Goal: Task Accomplishment & Management: Manage account settings

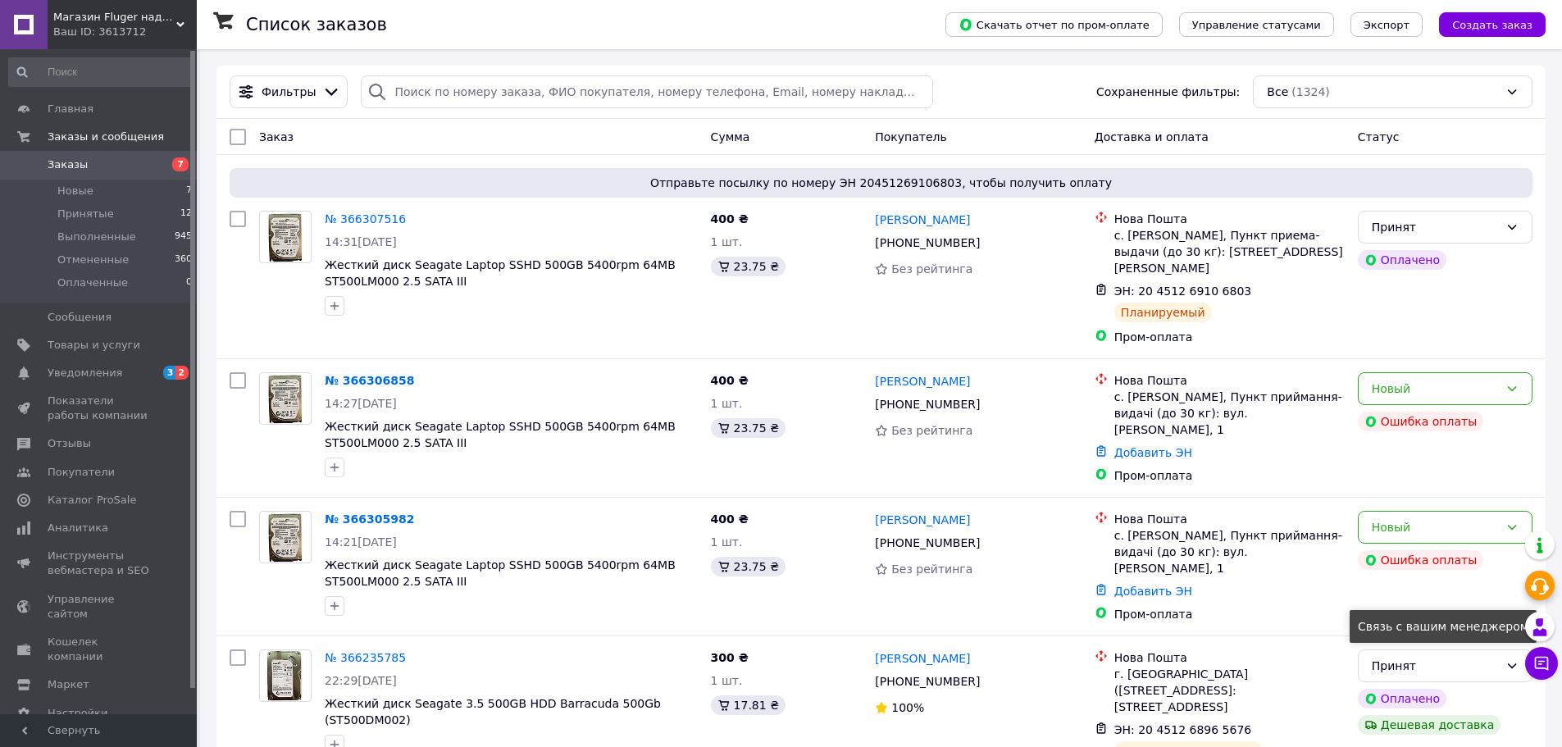
click at [1539, 629] on icon at bounding box center [1540, 627] width 20 height 20
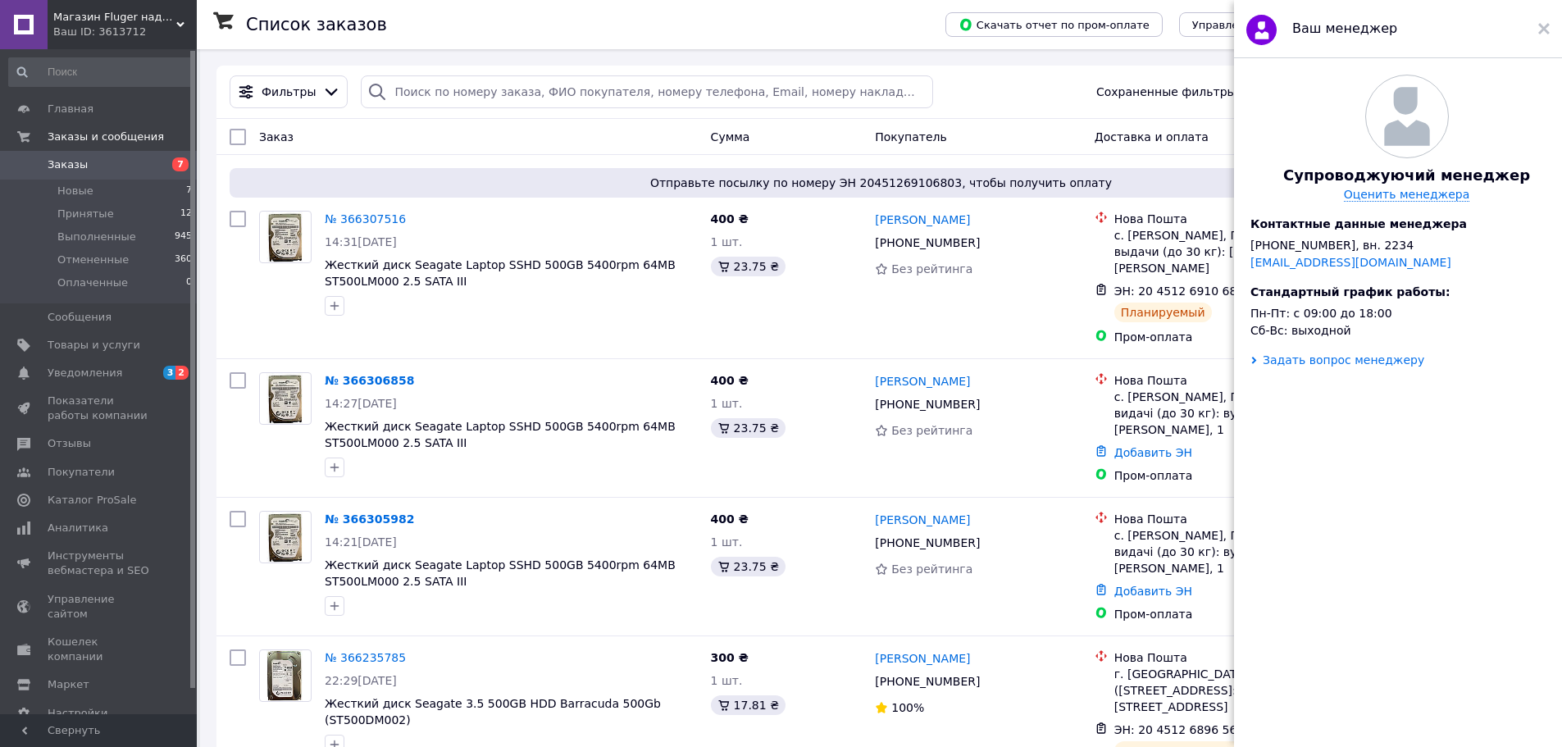
click at [1337, 367] on div "Задать вопрос менеджеру" at bounding box center [1344, 359] width 162 height 13
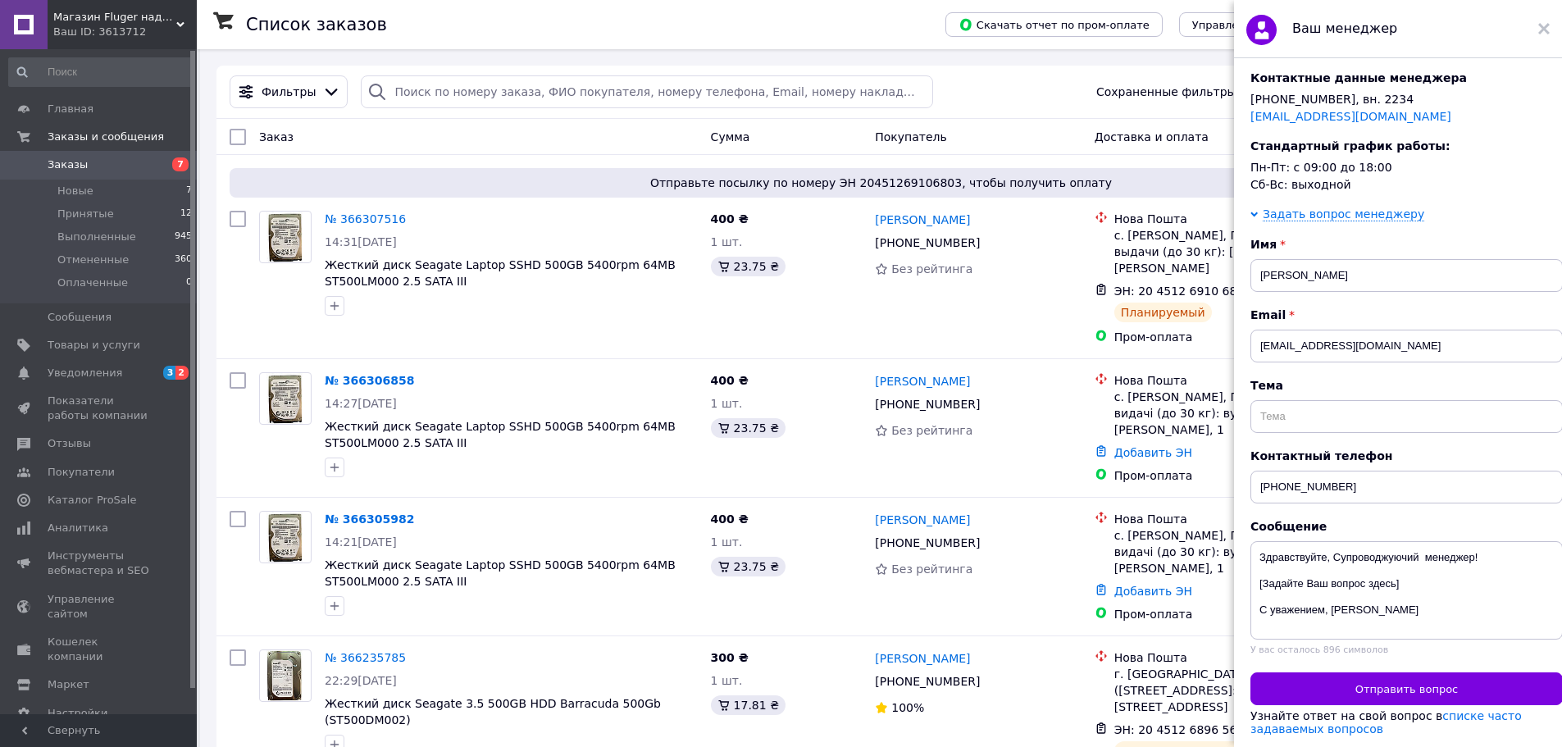
scroll to position [193, 0]
click at [1540, 30] on icon at bounding box center [1543, 28] width 11 height 11
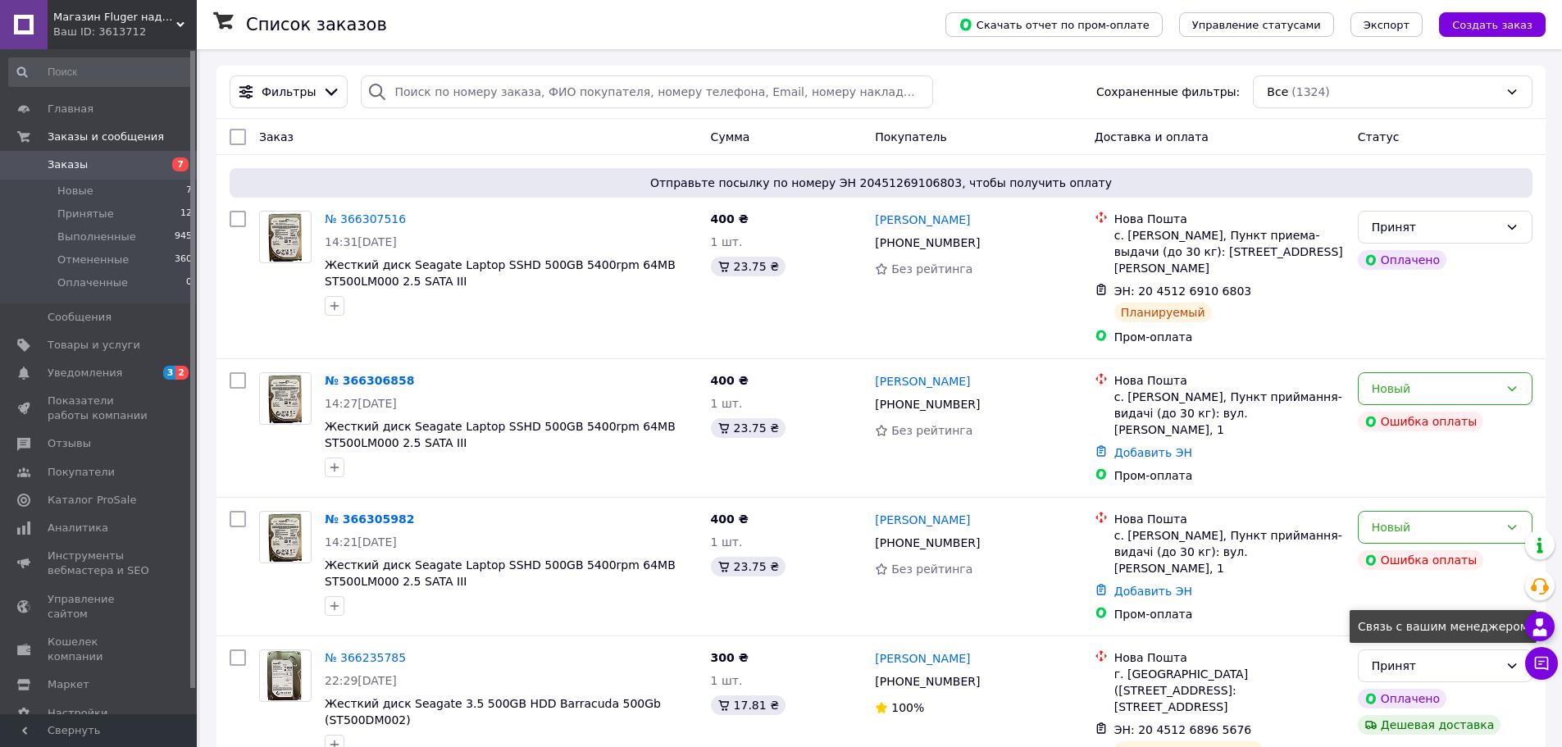
click at [1539, 631] on use at bounding box center [1540, 626] width 14 height 17
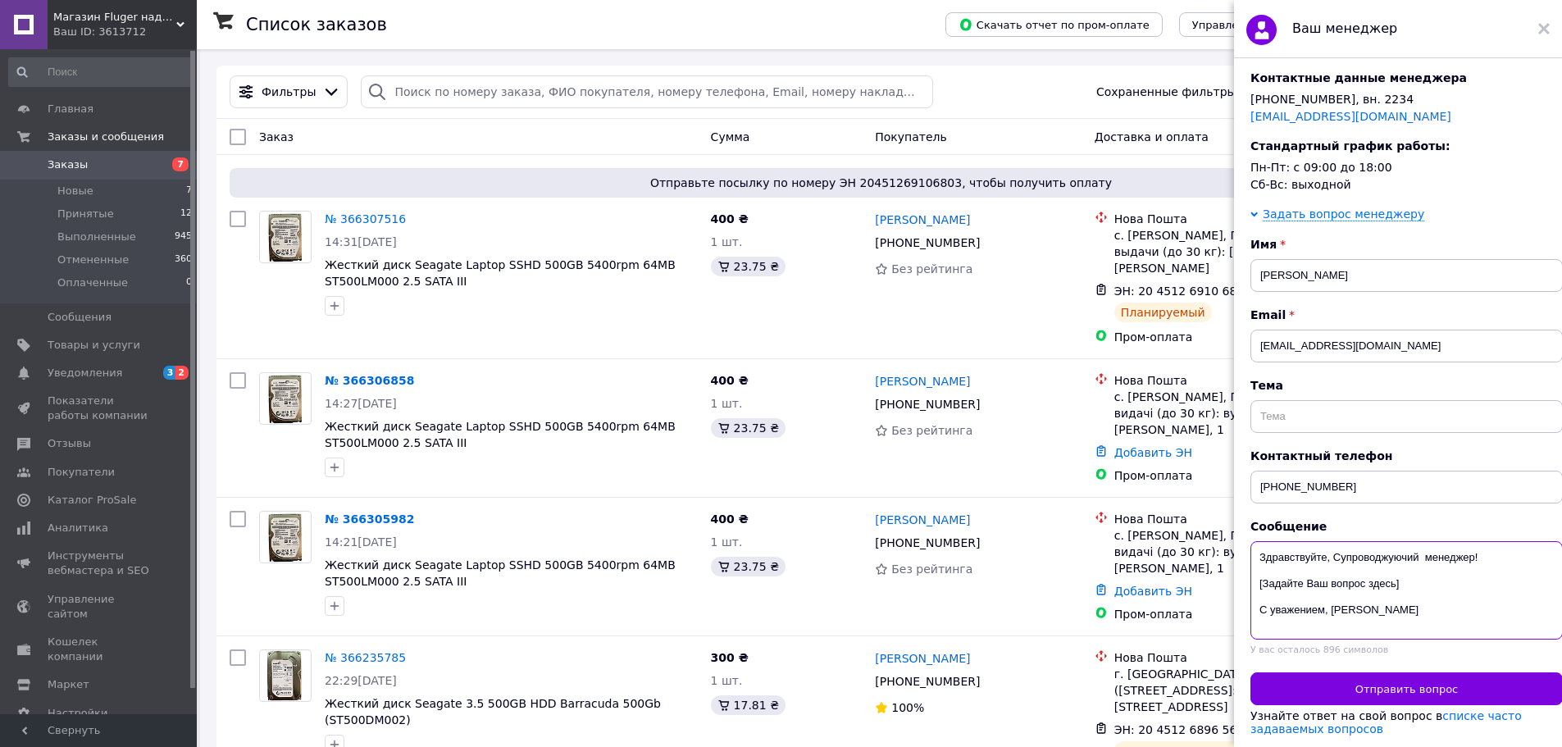
click at [1450, 574] on textarea "Здравствуйте, Супроводжуючий менеджер! [Задайте Ваш вопрос здесь] С уважением, …" at bounding box center [1407, 590] width 312 height 98
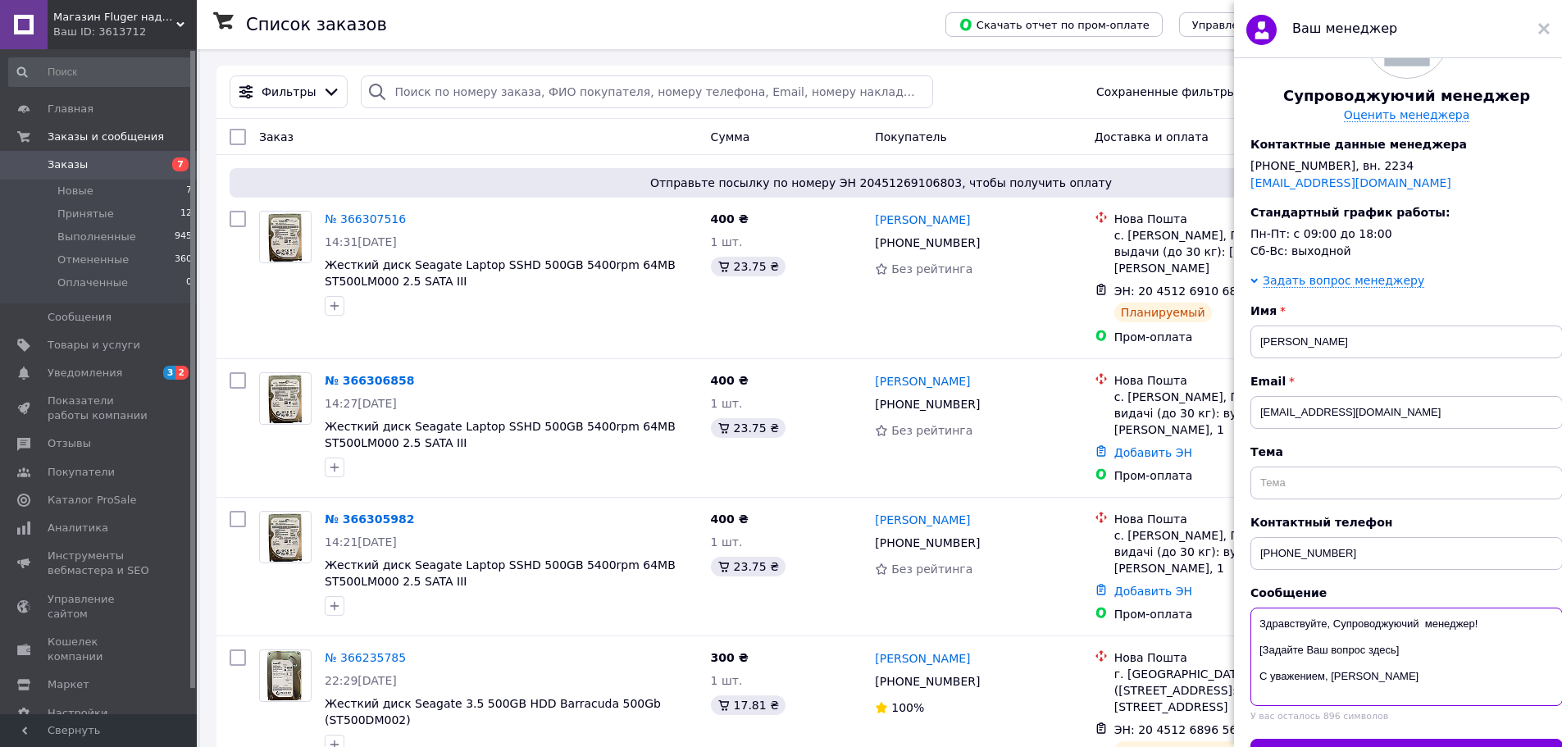
scroll to position [29, 0]
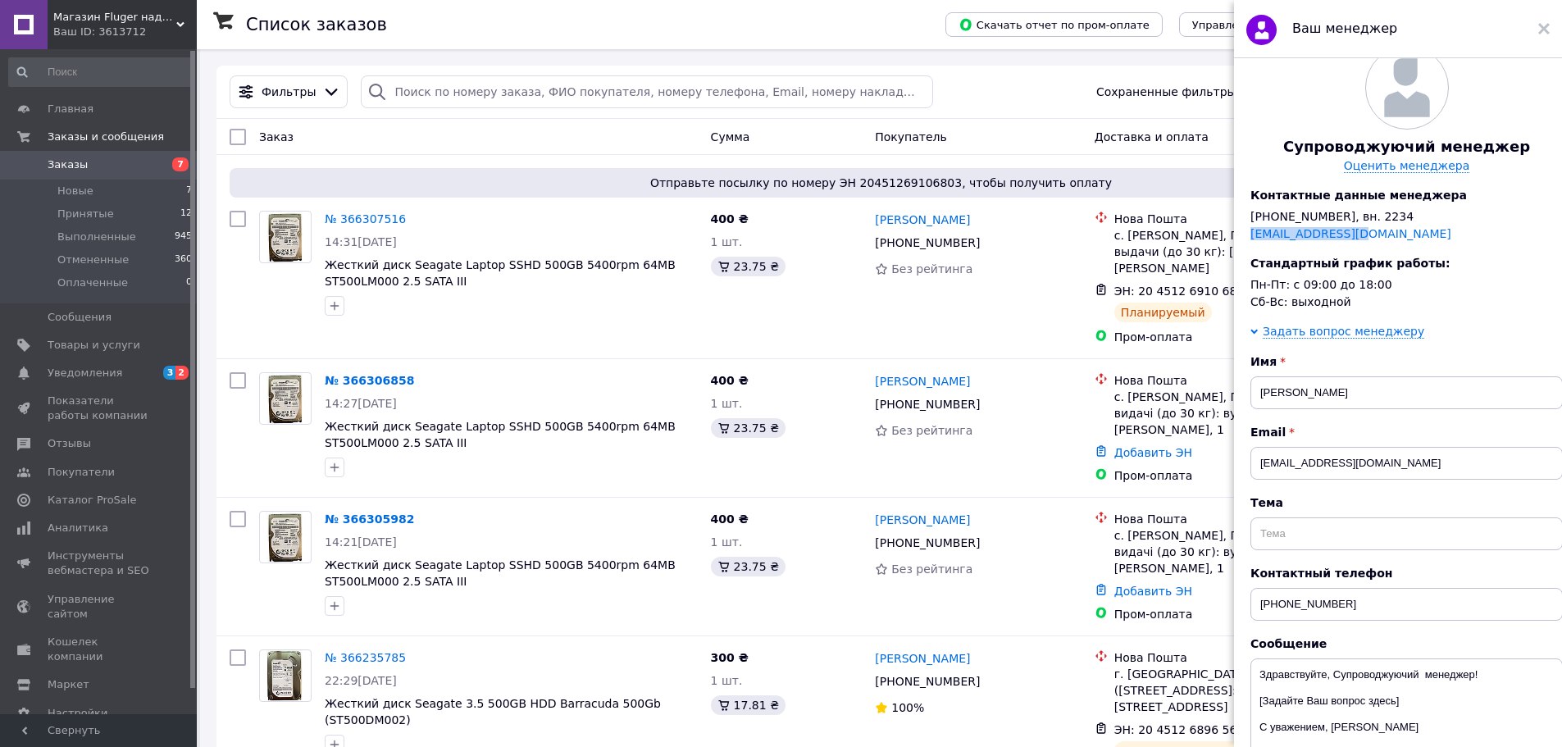
drag, startPoint x: 1353, startPoint y: 247, endPoint x: 1242, endPoint y: 248, distance: 110.7
click at [1242, 248] on div "Супроводжуючий менеджер Оценить менеджера Контактные данные менеджера +380 (44)…" at bounding box center [1406, 177] width 345 height 262
click at [1548, 25] on use at bounding box center [1543, 28] width 11 height 11
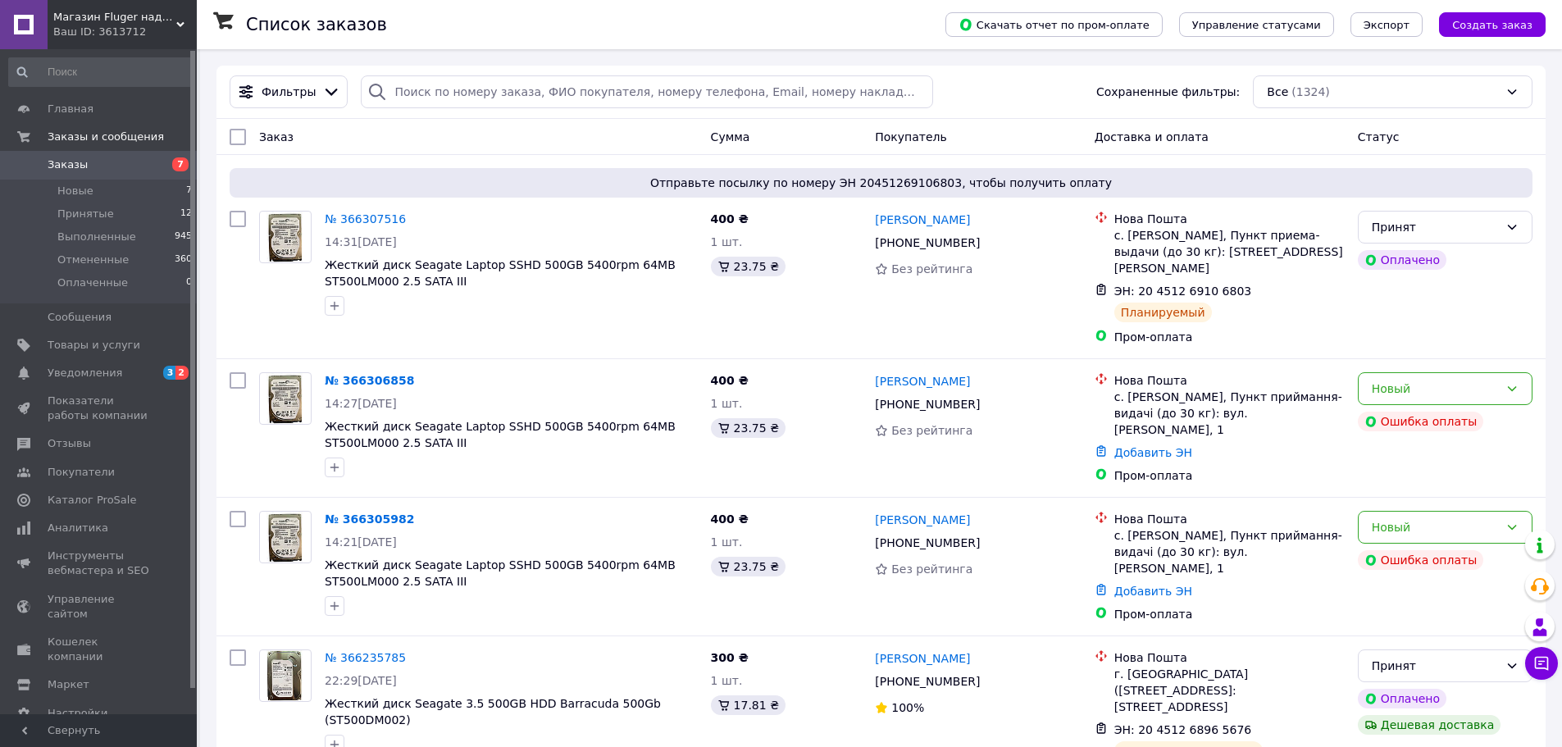
click at [1024, 102] on div "Фильтры Сохраненные фильтры: Все (1324)" at bounding box center [881, 91] width 1316 height 33
click at [1511, 382] on icon at bounding box center [1512, 388] width 13 height 13
click at [977, 86] on div "Фильтры Сохраненные фильтры: Все (1324)" at bounding box center [881, 91] width 1316 height 33
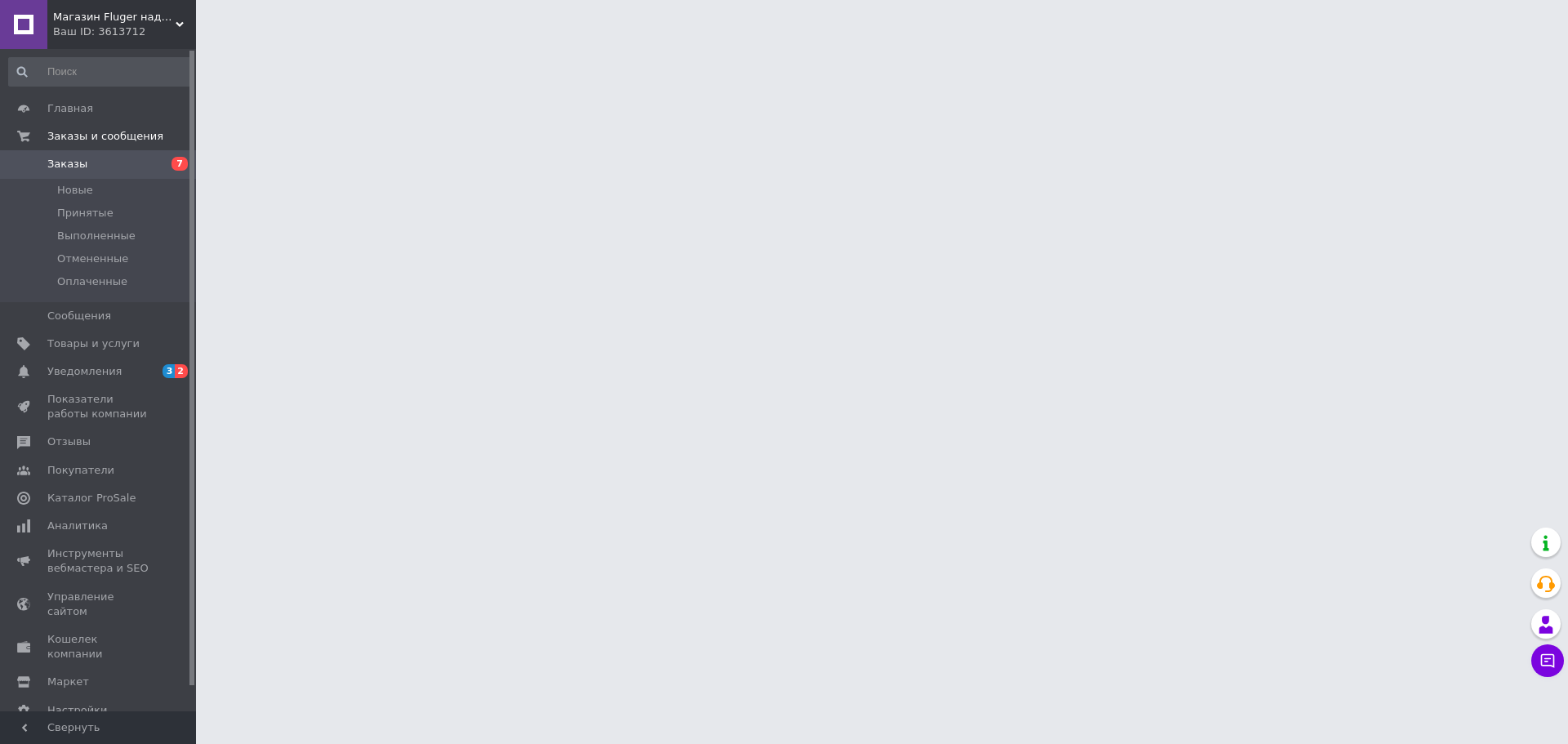
click at [80, 167] on span "Заказы" at bounding box center [68, 163] width 40 height 15
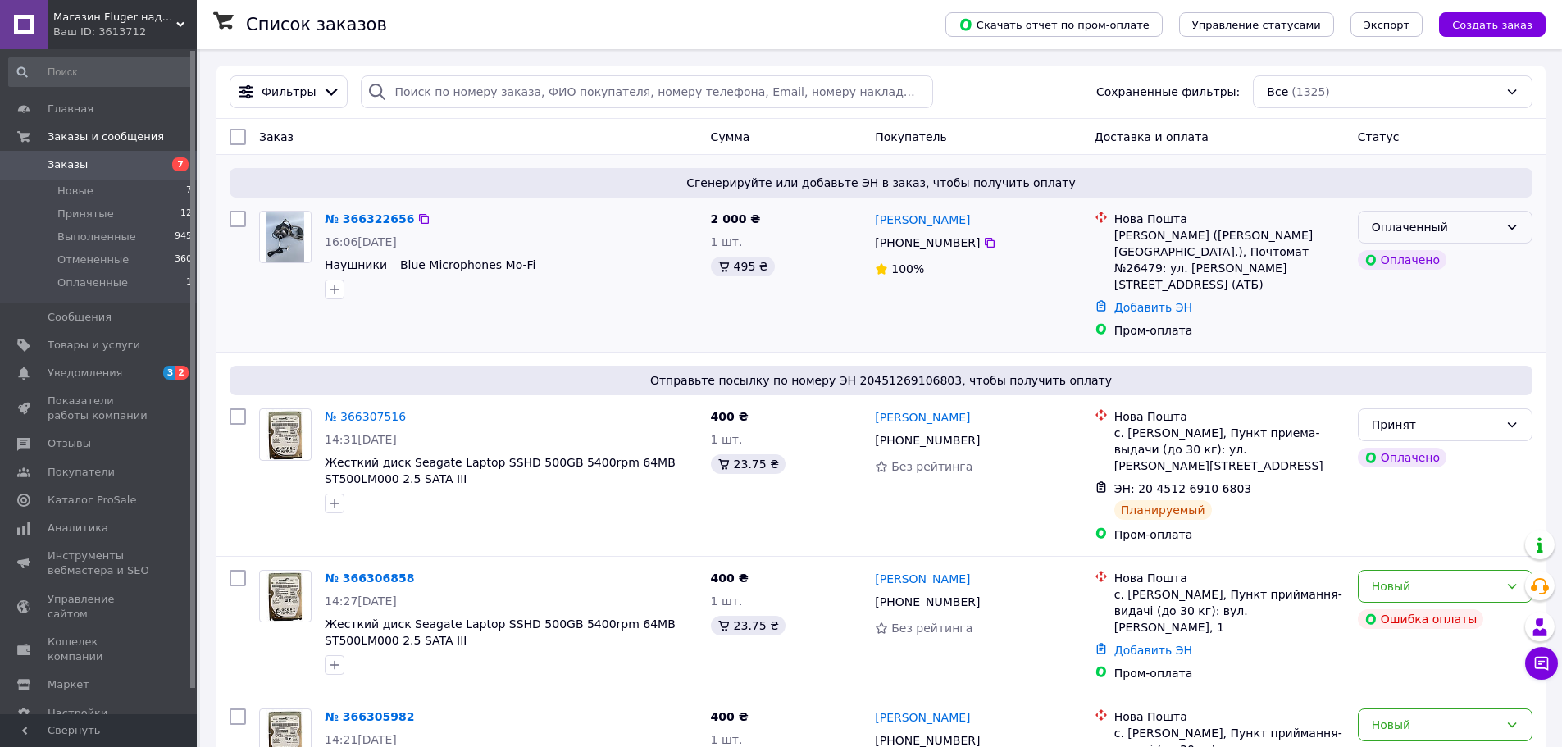
click at [1396, 225] on div "Оплаченный" at bounding box center [1435, 227] width 127 height 18
click at [1400, 262] on li "Принят" at bounding box center [1445, 263] width 173 height 30
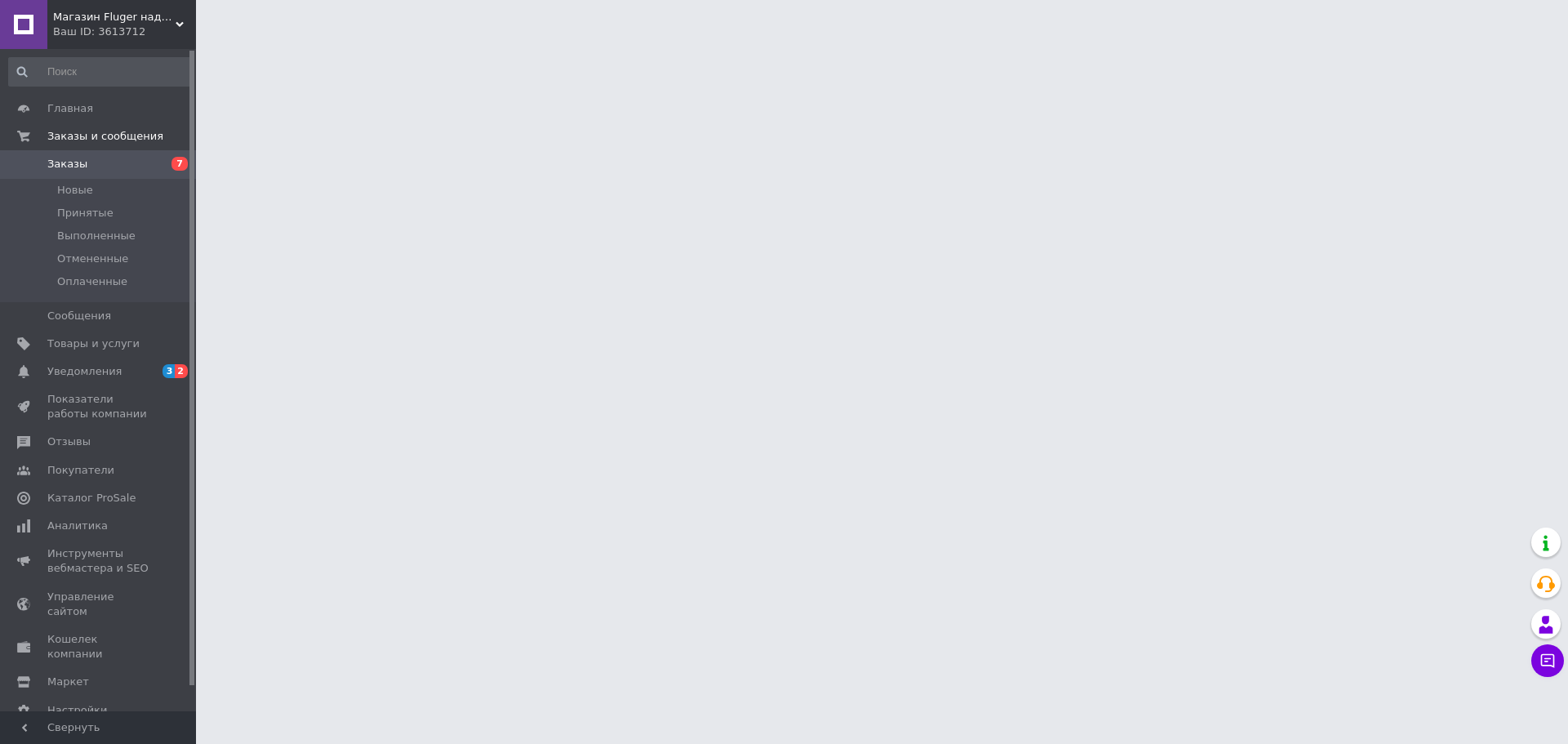
click at [75, 157] on span "Заказы" at bounding box center [68, 163] width 40 height 15
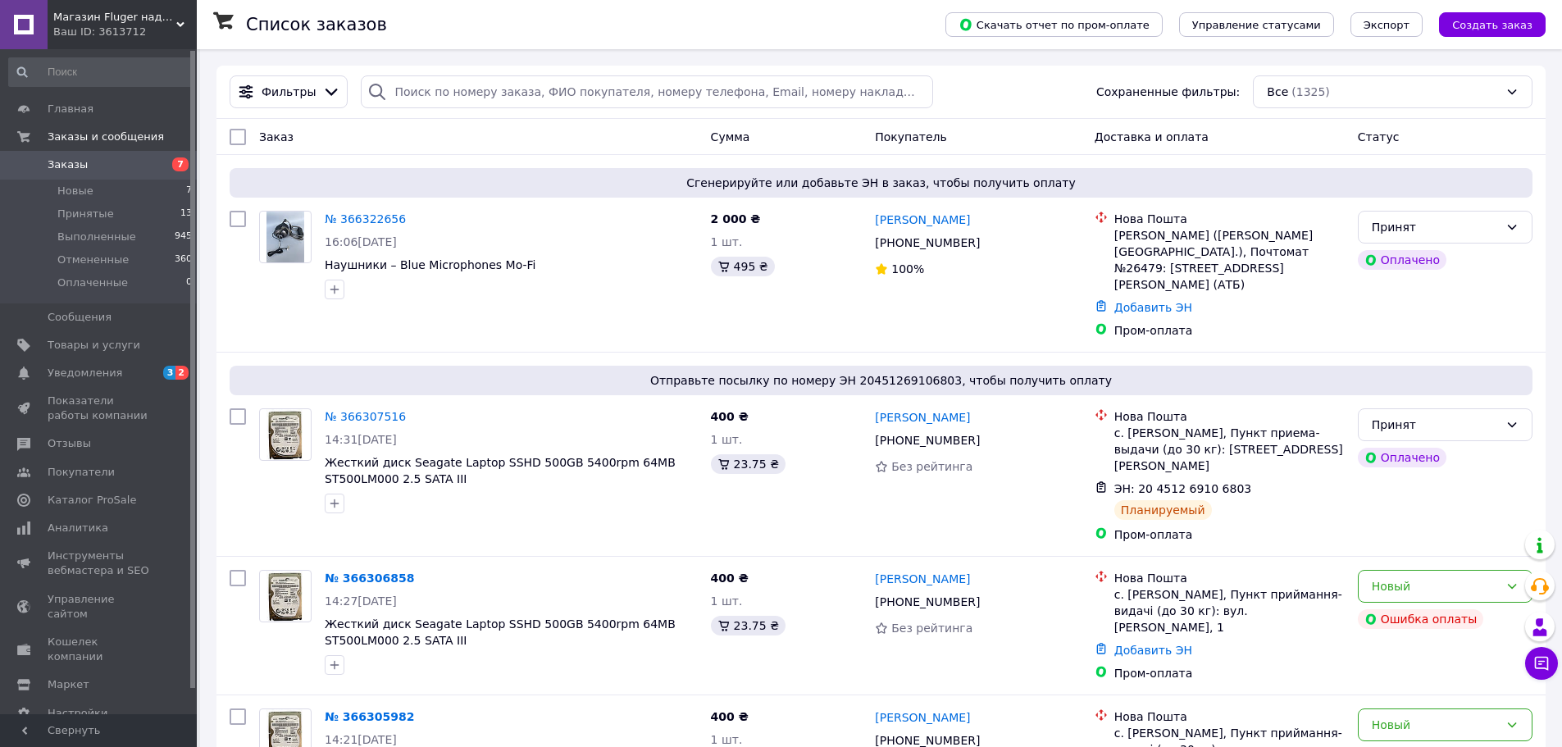
drag, startPoint x: 52, startPoint y: 166, endPoint x: 242, endPoint y: 33, distance: 232.0
click at [52, 166] on span "Заказы" at bounding box center [68, 164] width 40 height 15
click at [358, 219] on link "№ 366322656" at bounding box center [365, 218] width 81 height 13
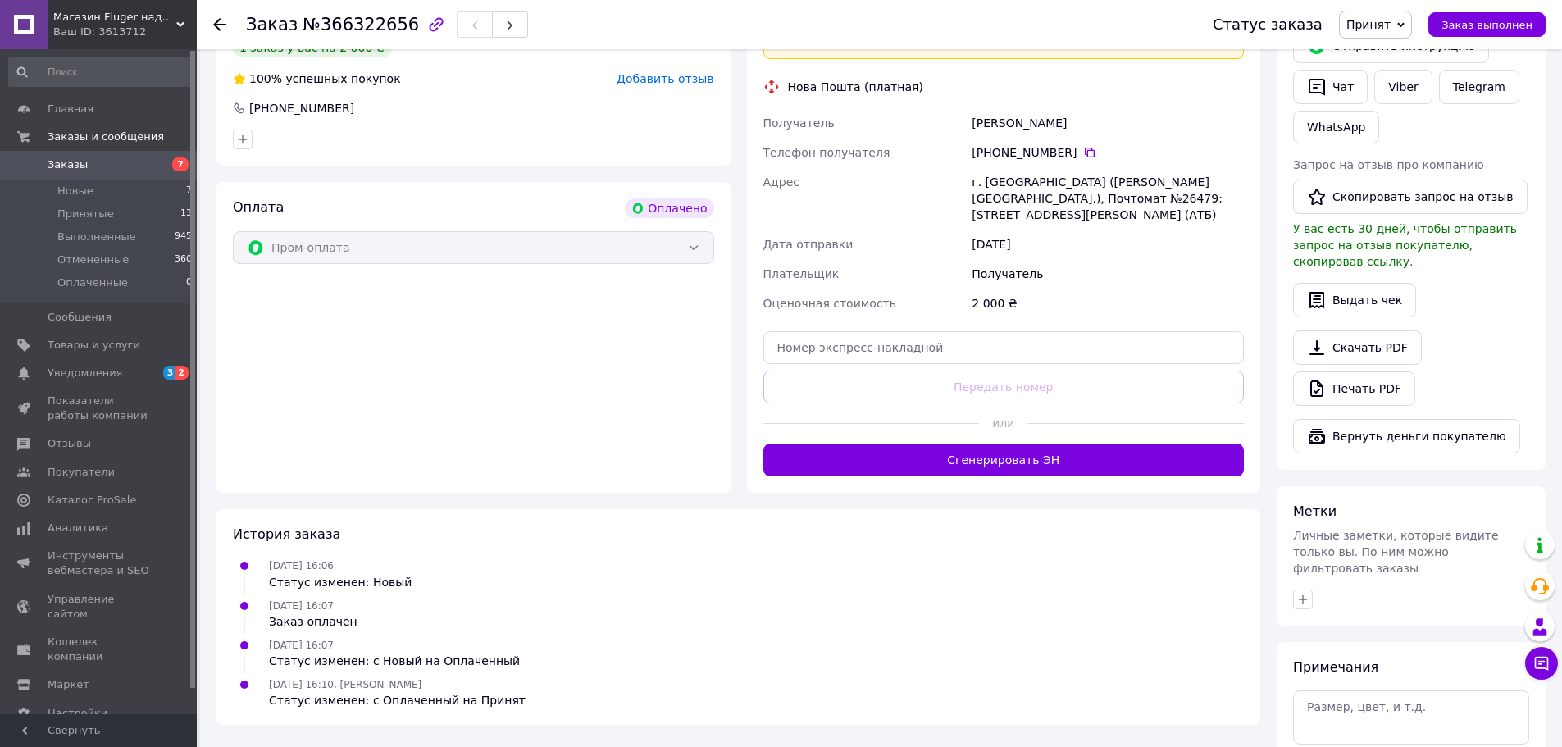
scroll to position [857, 0]
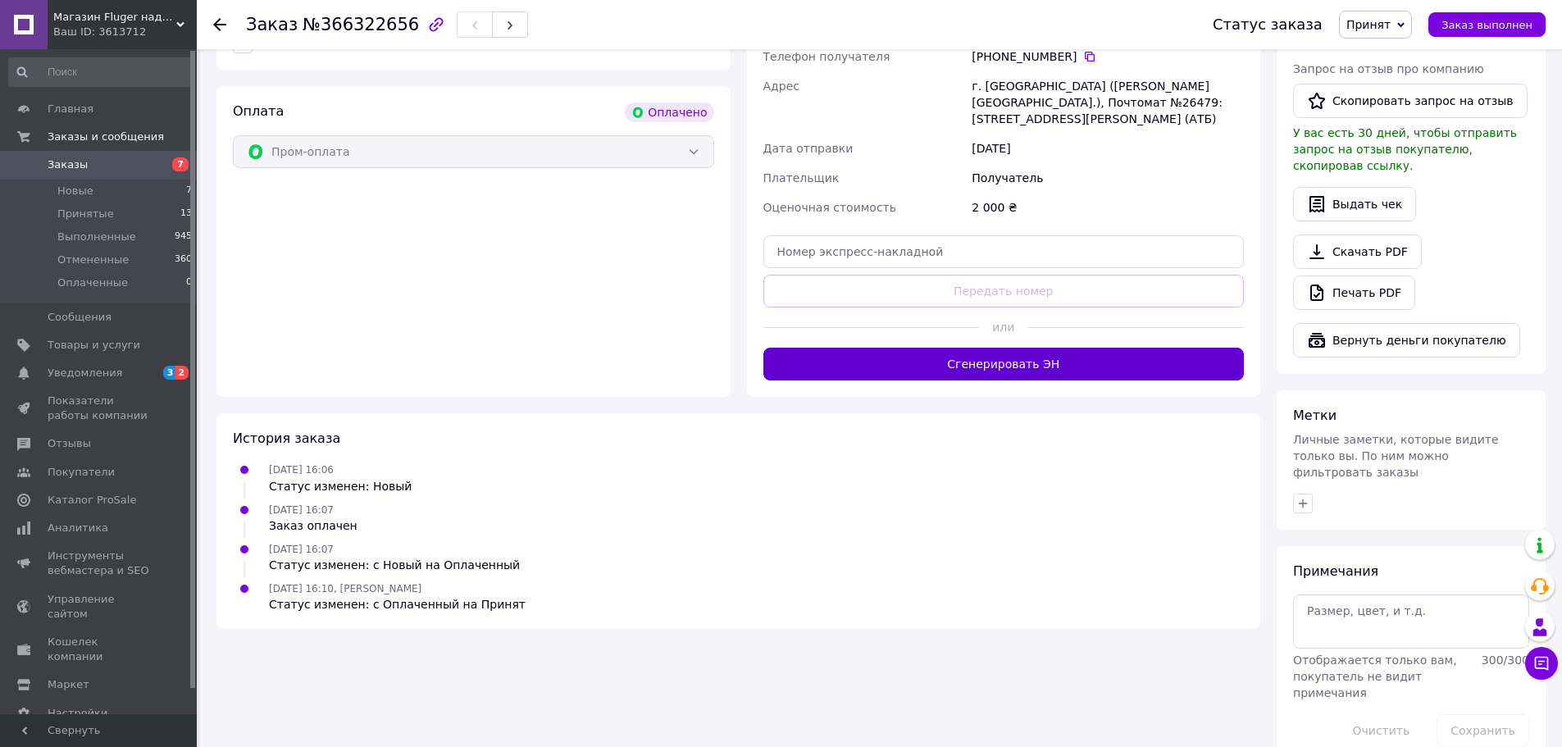
click at [1005, 348] on button "Сгенерировать ЭН" at bounding box center [1003, 364] width 481 height 33
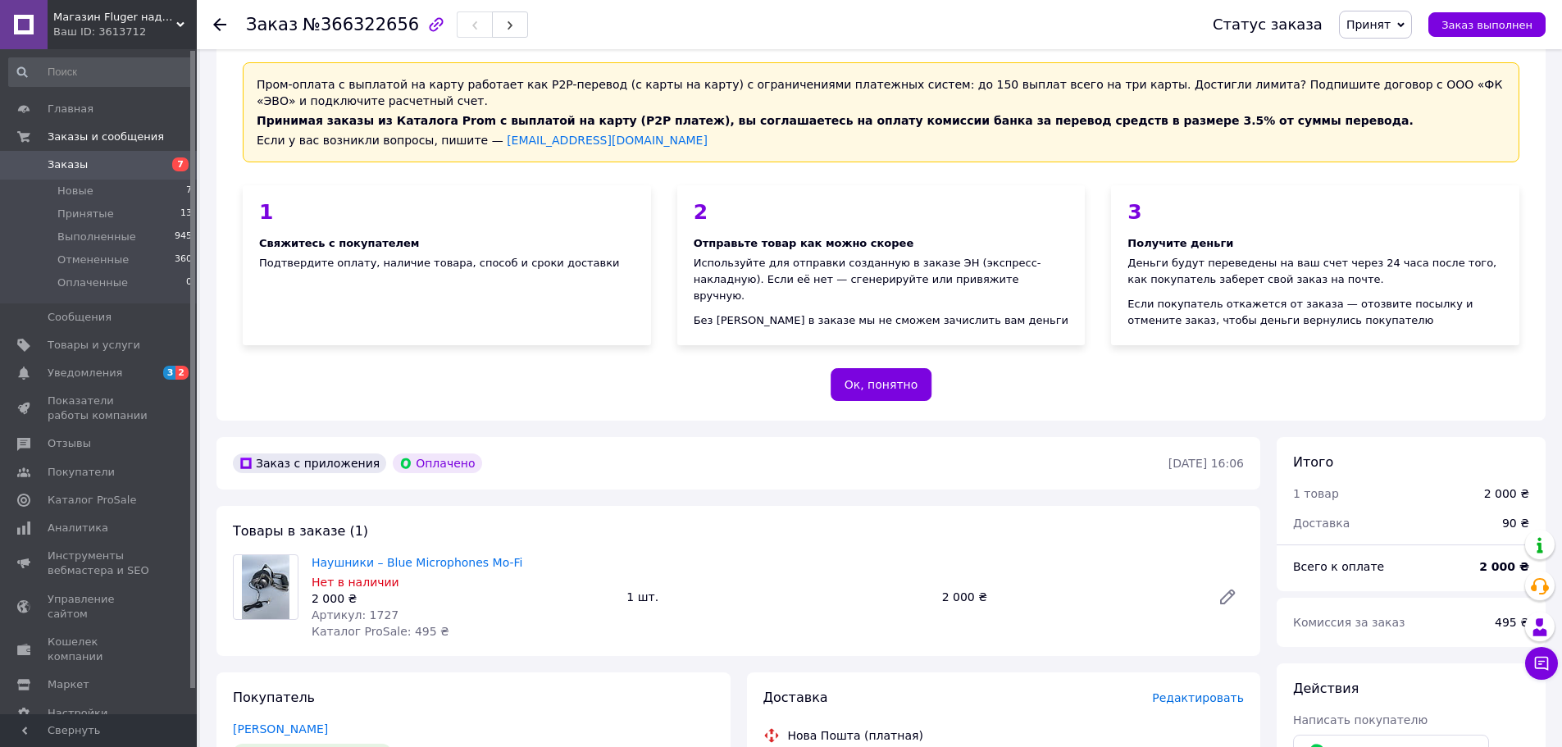
scroll to position [0, 0]
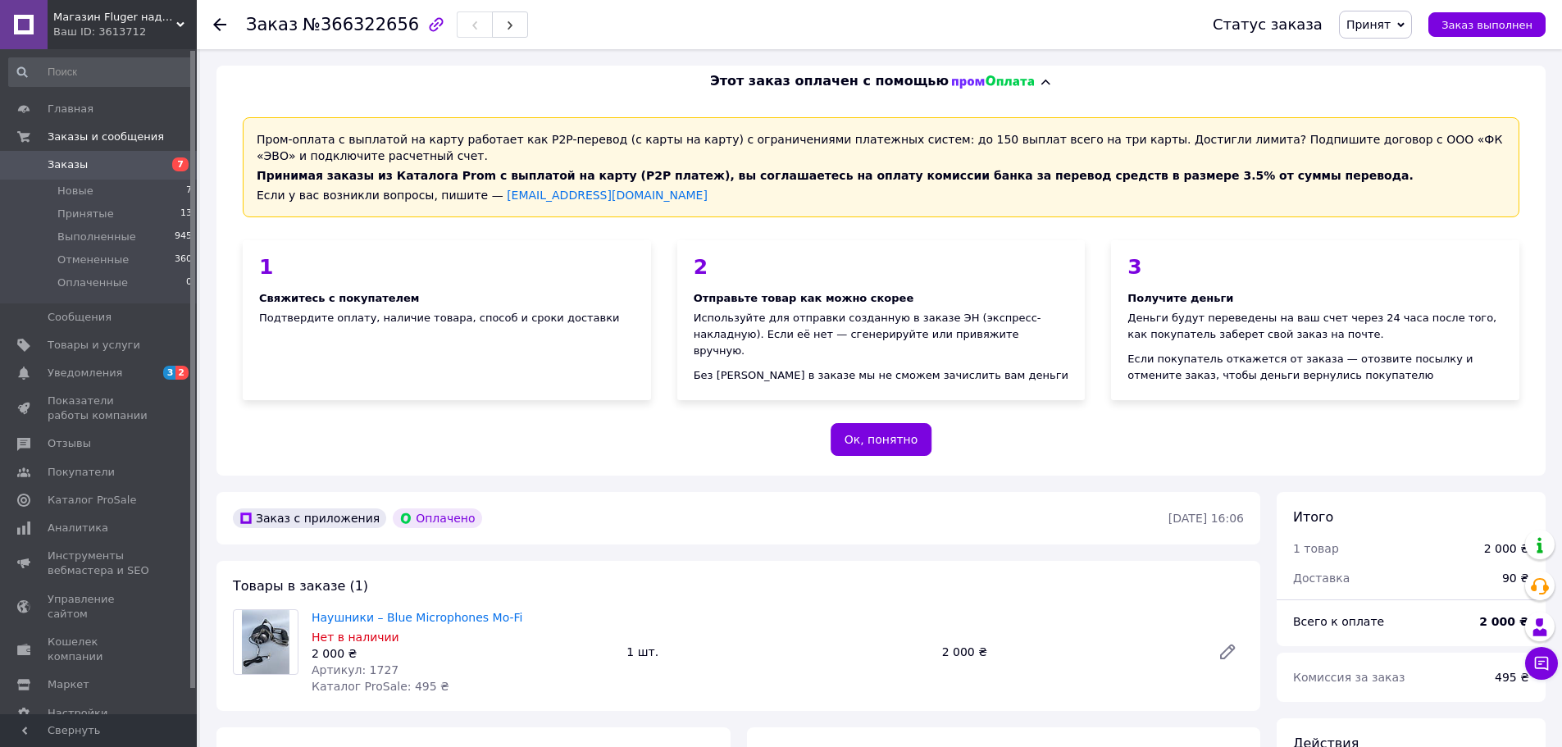
click at [73, 165] on span "Заказы" at bounding box center [68, 164] width 40 height 15
